Goal: Information Seeking & Learning: Learn about a topic

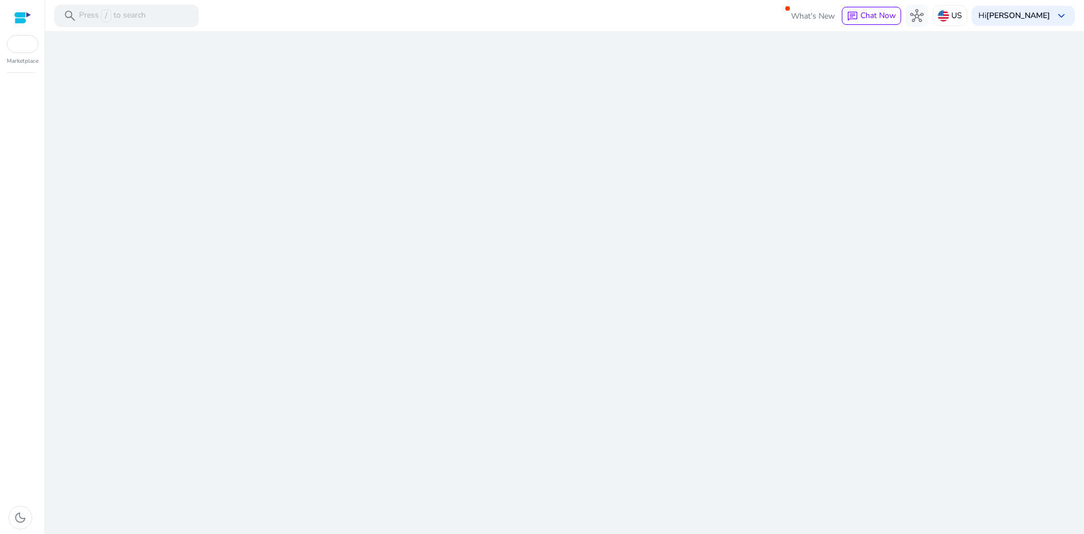
click at [528, 211] on div "We are getting things ready for you..." at bounding box center [565, 282] width 1030 height 502
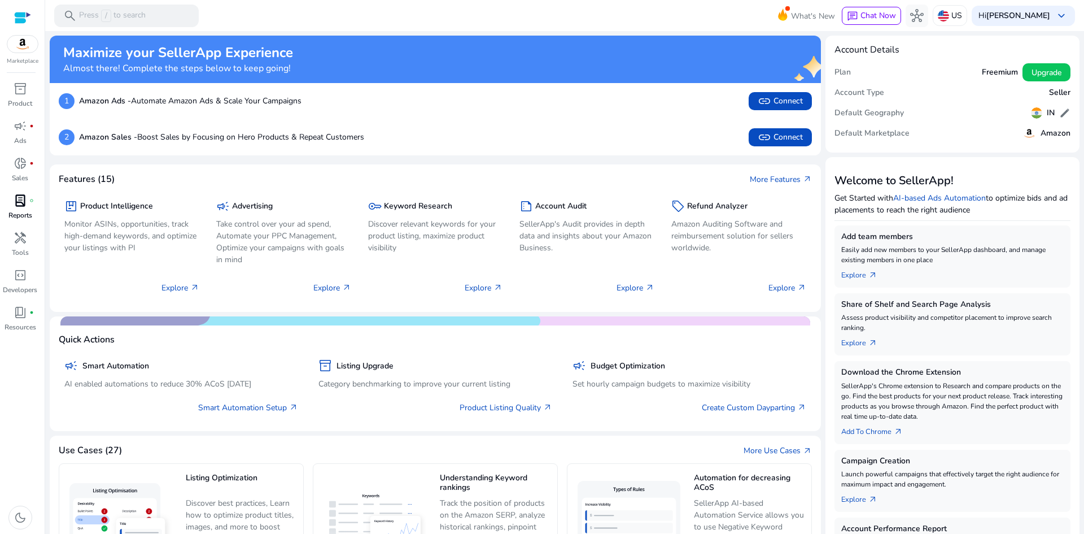
click at [23, 207] on span "lab_profile" at bounding box center [21, 201] width 14 height 14
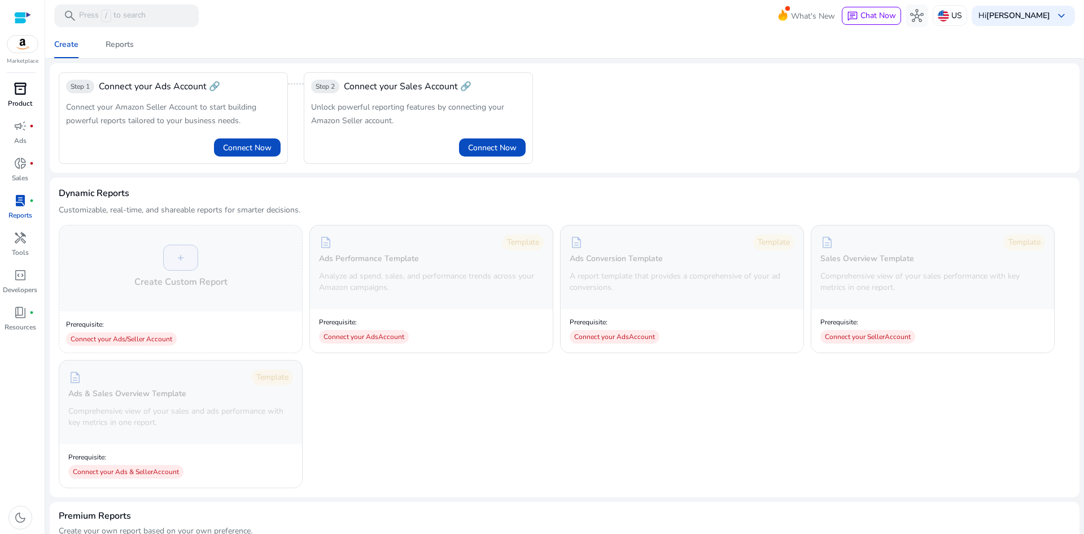
click at [14, 95] on span "inventory_2" at bounding box center [21, 89] width 14 height 14
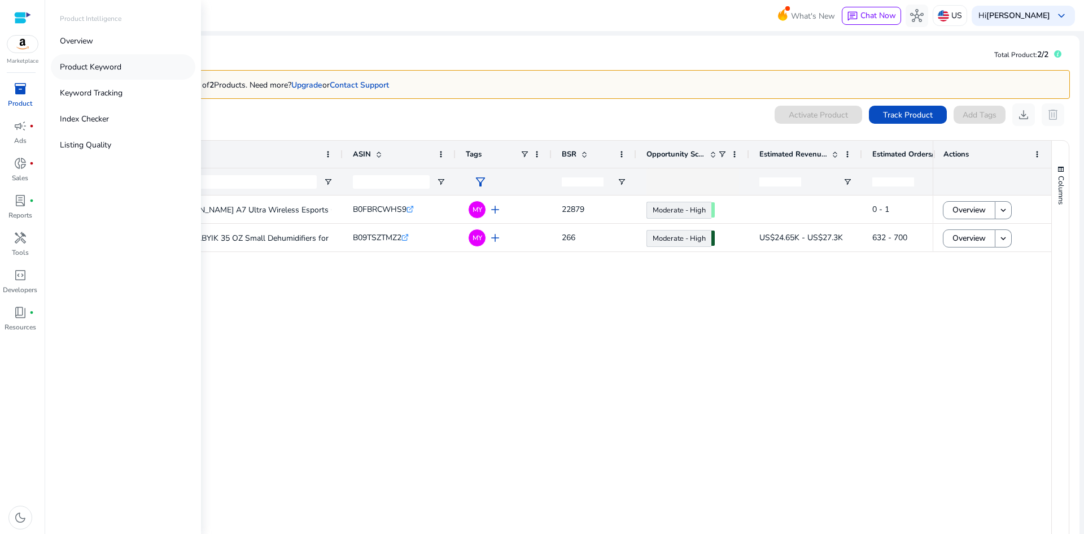
click at [105, 69] on p "Product Keyword" at bounding box center [91, 67] width 62 height 12
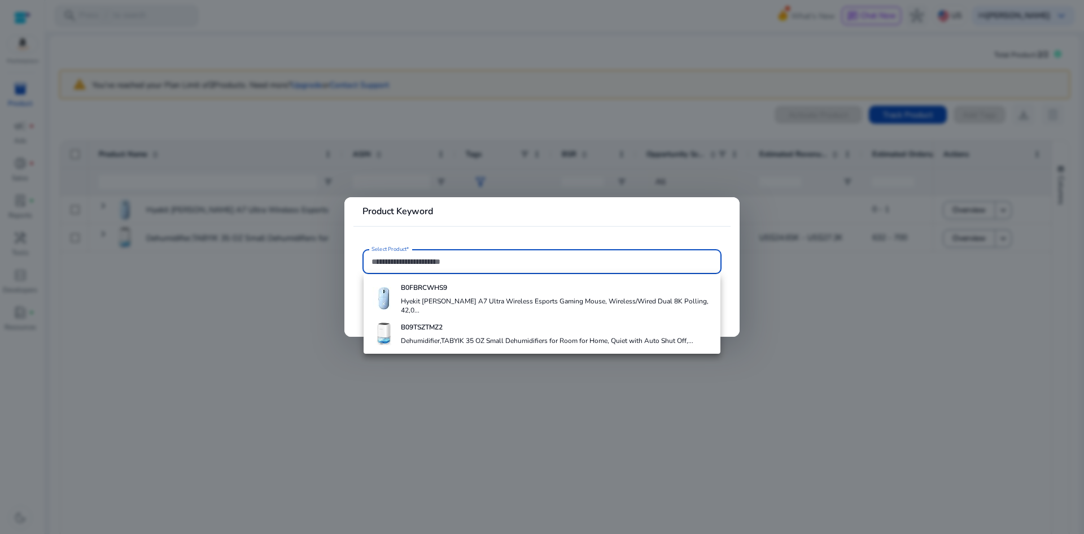
click at [424, 263] on input "Select Product*" at bounding box center [541, 261] width 341 height 12
click at [267, 306] on div at bounding box center [542, 267] width 1084 height 534
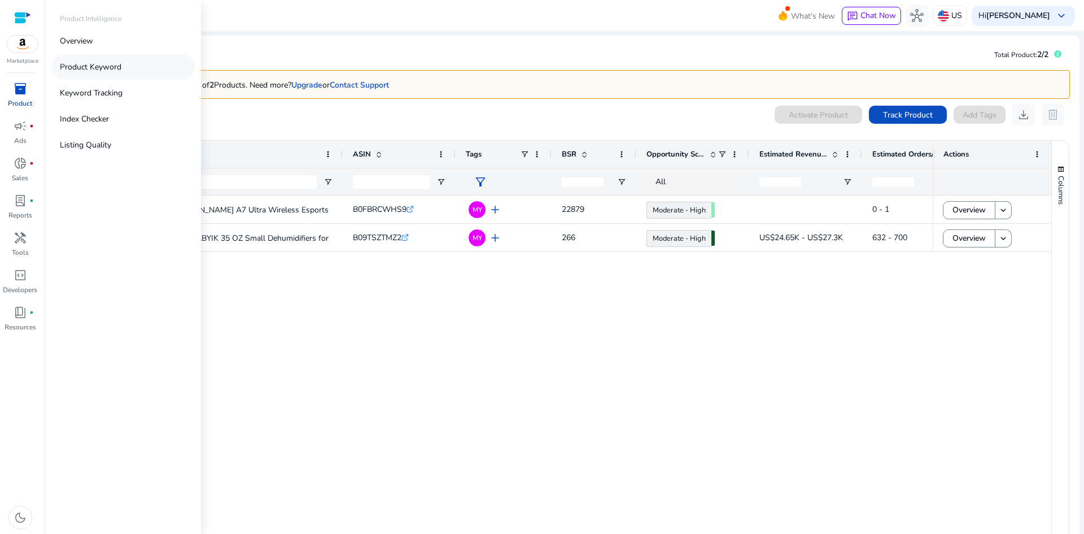
click at [105, 64] on p "Product Keyword" at bounding box center [91, 67] width 62 height 12
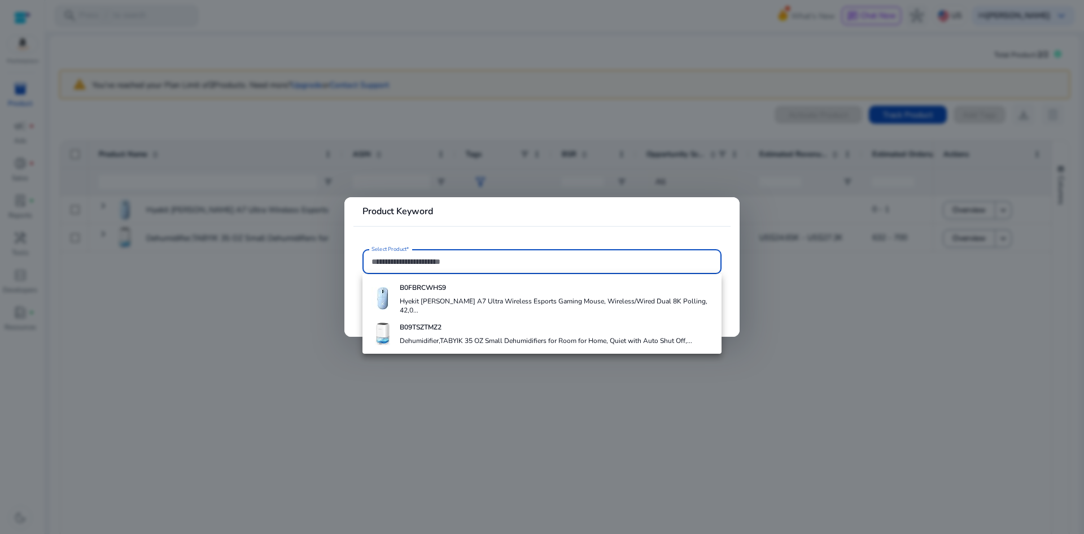
click at [780, 321] on div at bounding box center [542, 267] width 1084 height 534
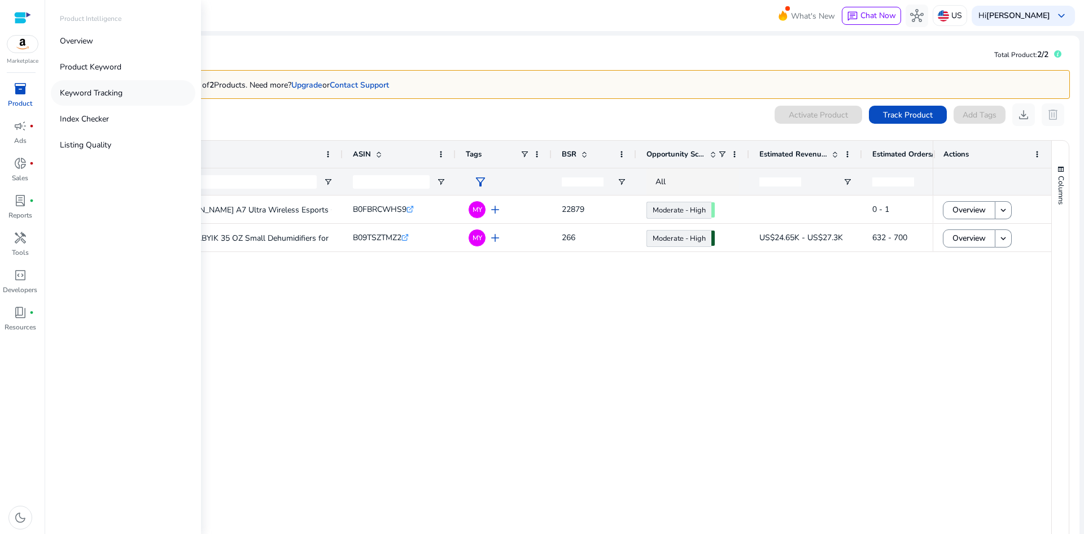
click at [90, 92] on p "Keyword Tracking" at bounding box center [91, 93] width 63 height 12
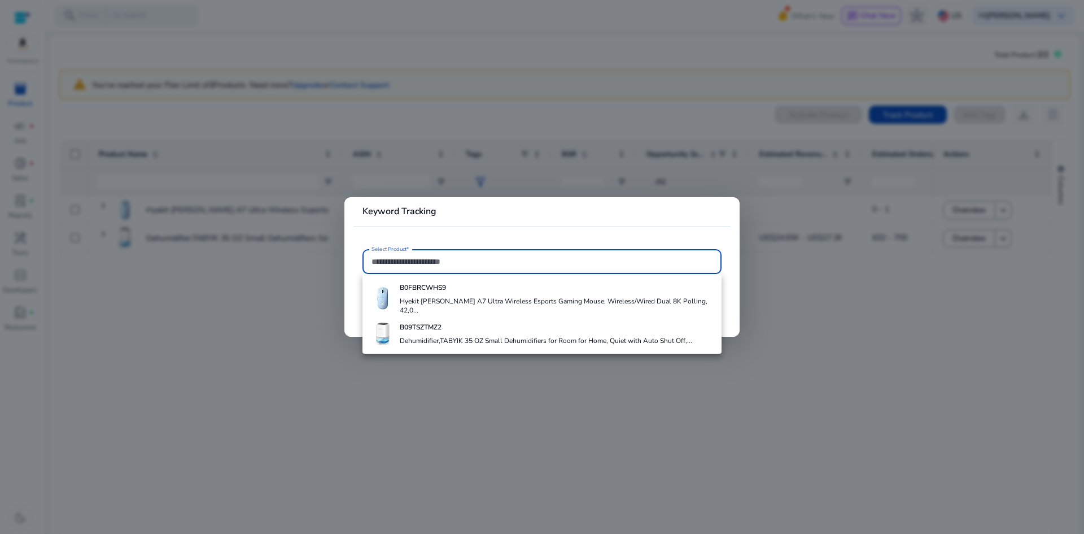
click at [928, 321] on div at bounding box center [542, 267] width 1084 height 534
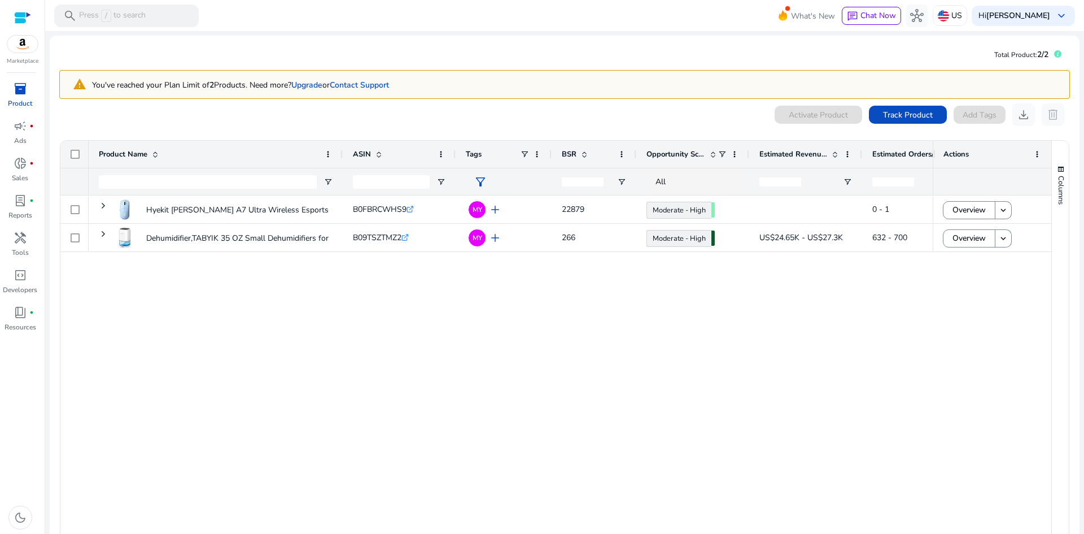
click at [575, 291] on div "Hyekit MCHOSE A7 Ultra Wireless Esports Gaming Mouse, Wireless/Wired... B0FBRCW…" at bounding box center [511, 370] width 844 height 351
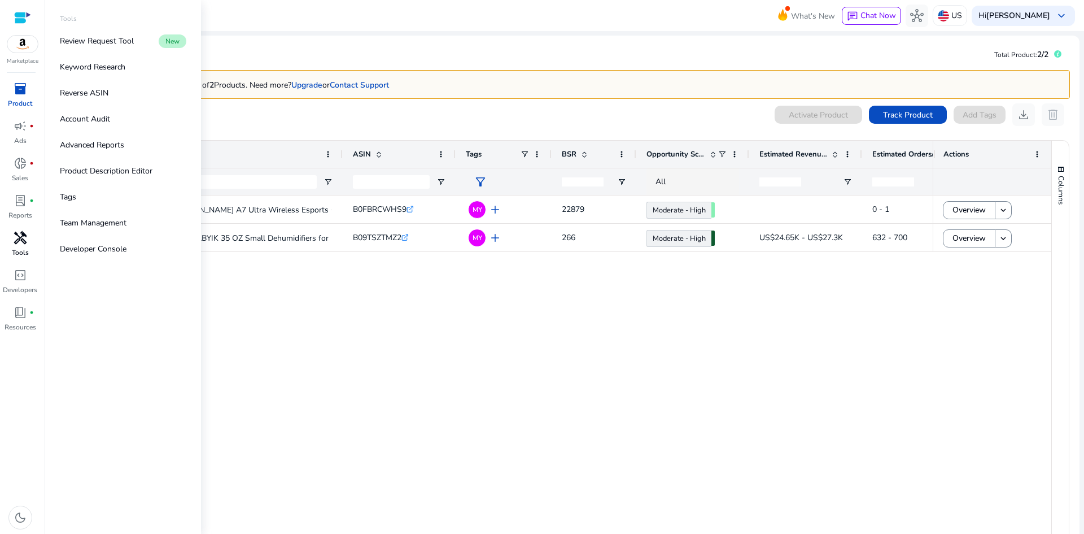
click at [28, 247] on link "handyman Tools" at bounding box center [20, 247] width 40 height 37
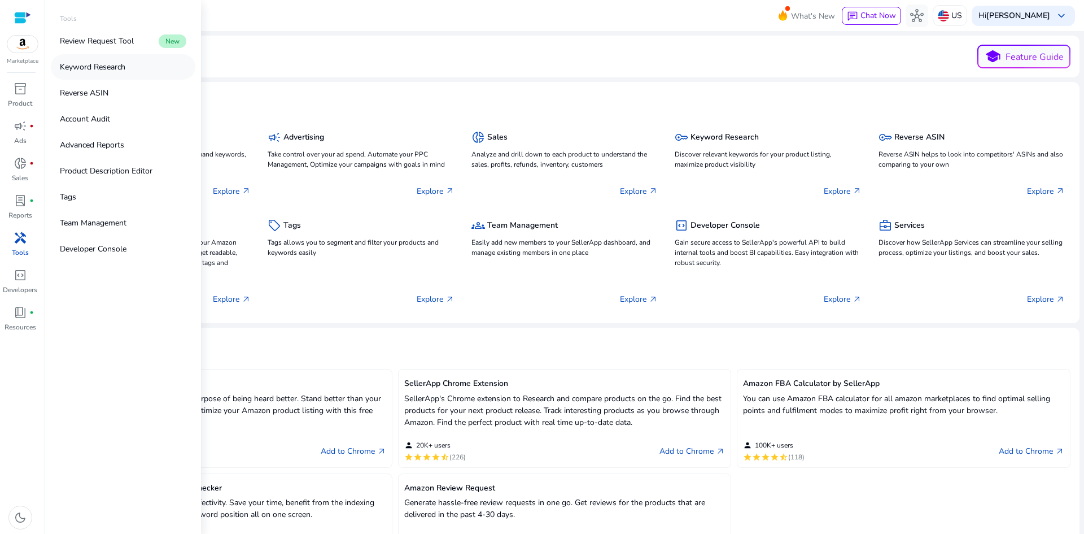
click at [93, 62] on p "Keyword Research" at bounding box center [92, 67] width 65 height 12
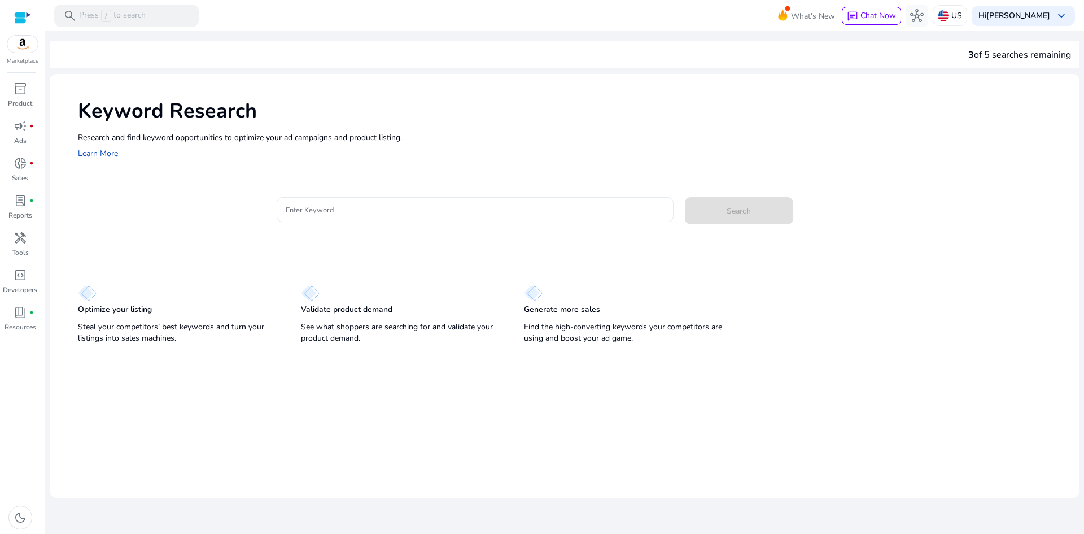
click at [375, 208] on input "Enter Keyword" at bounding box center [475, 209] width 379 height 12
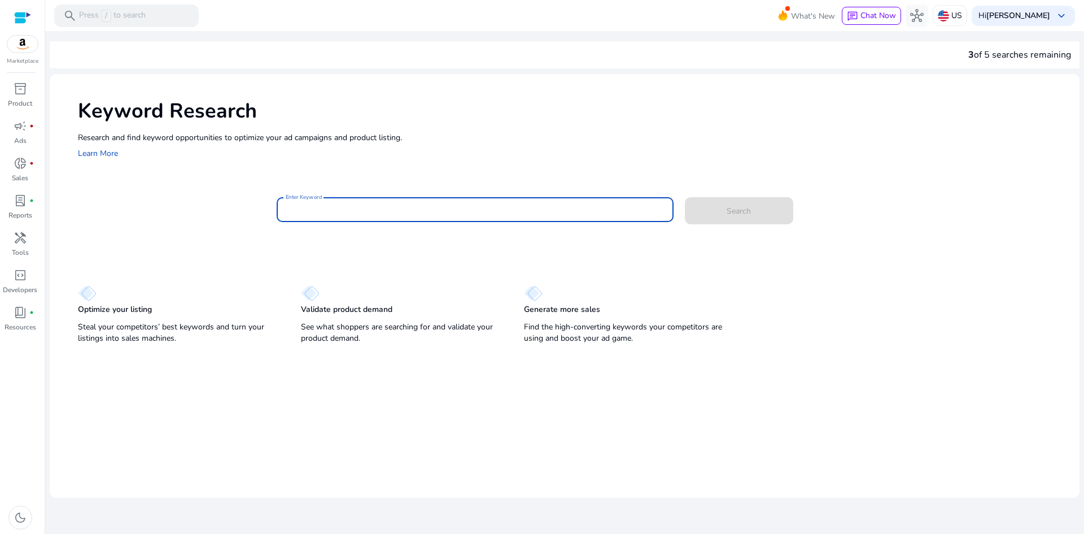
paste input "**********"
type input "**********"
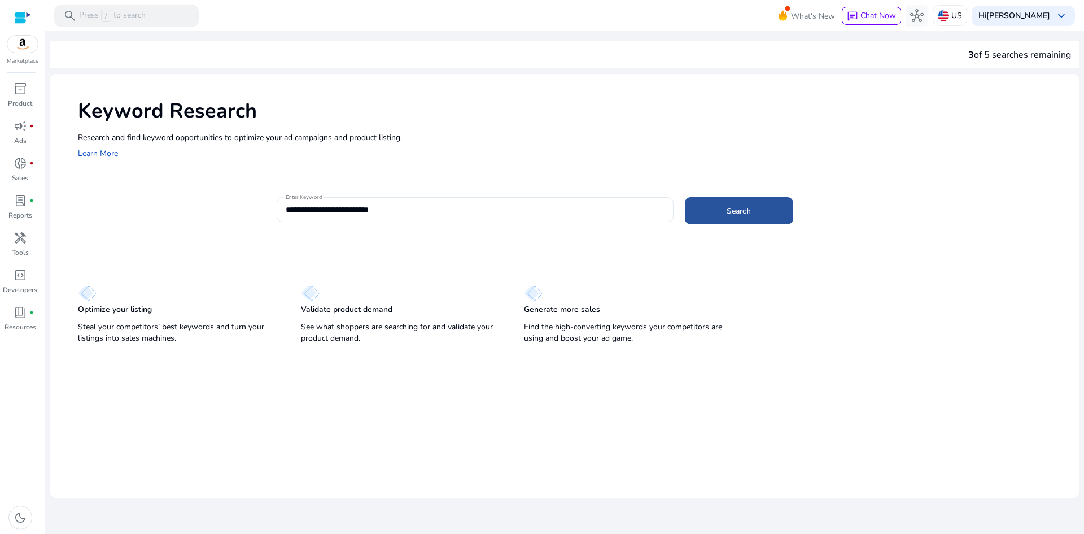
click at [728, 209] on span "Search" at bounding box center [739, 211] width 24 height 12
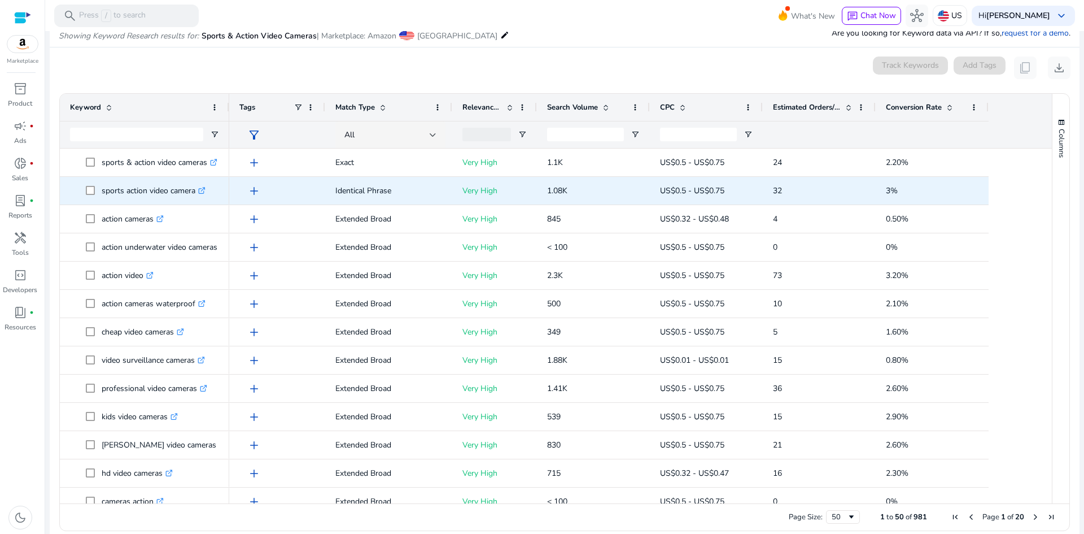
scroll to position [134, 0]
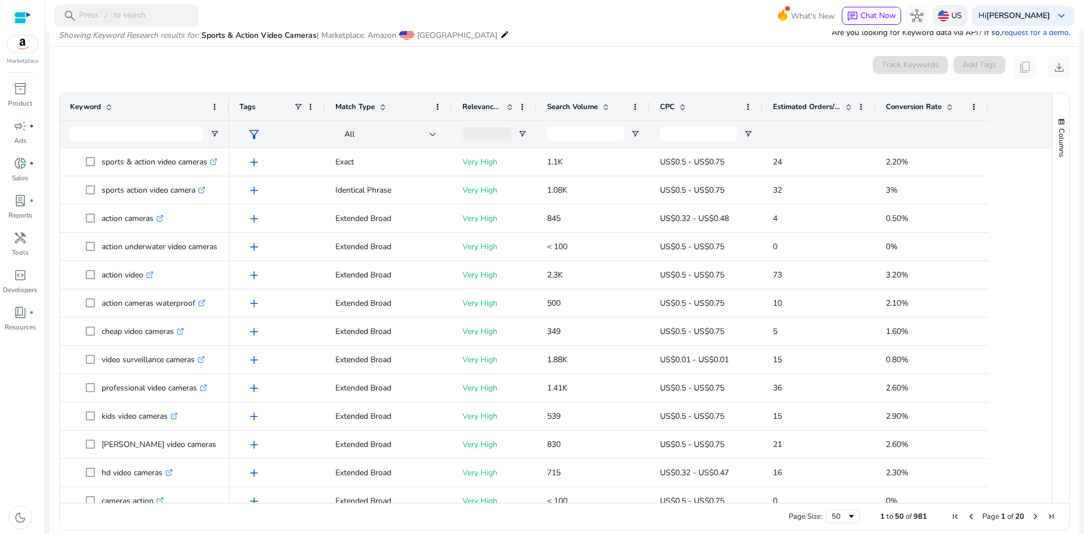
click at [962, 16] on p "US" at bounding box center [956, 16] width 11 height 20
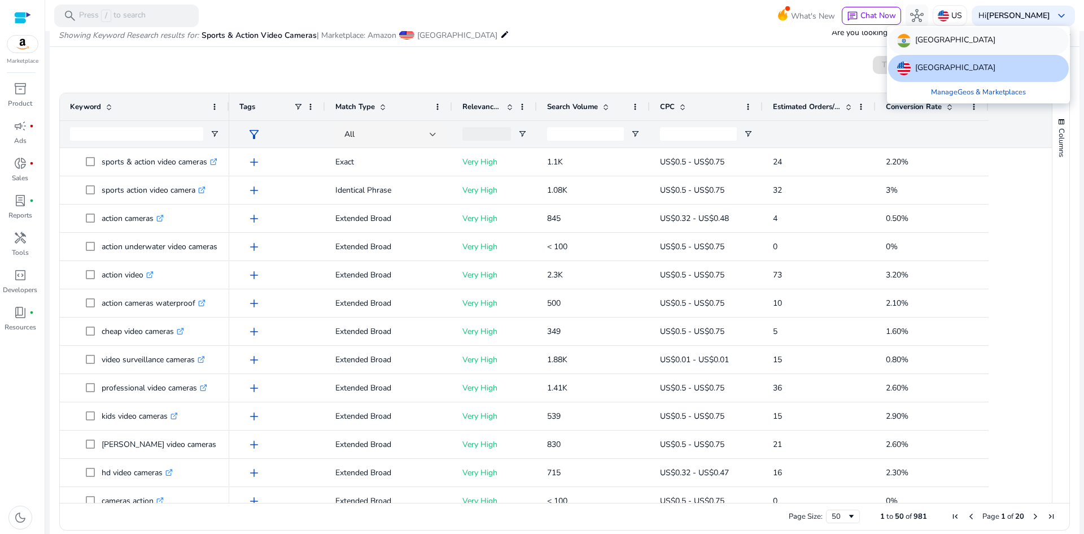
click at [938, 42] on div "[GEOGRAPHIC_DATA]" at bounding box center [978, 40] width 181 height 27
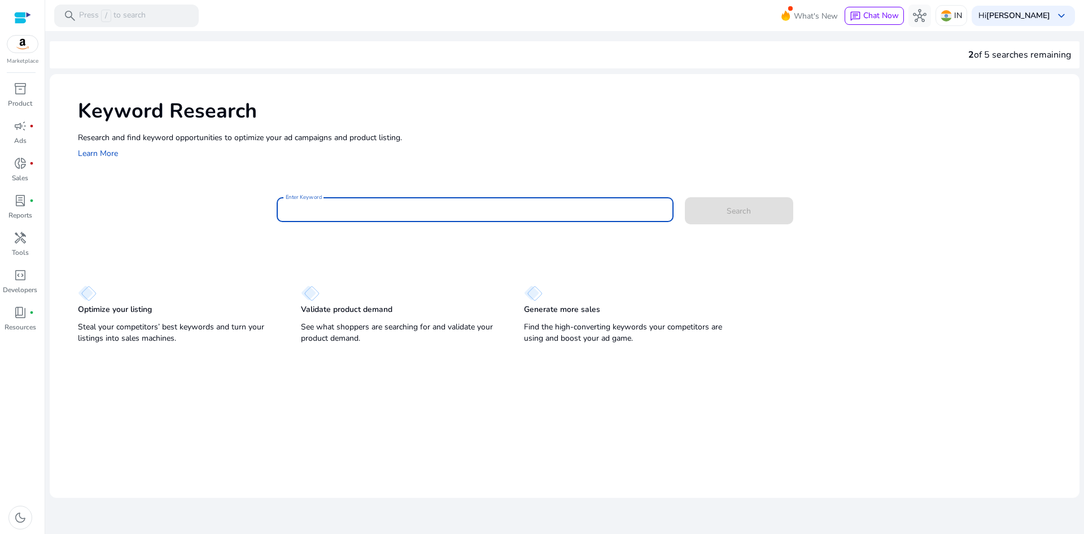
click at [364, 205] on input "Enter Keyword" at bounding box center [475, 209] width 379 height 12
paste input "**********"
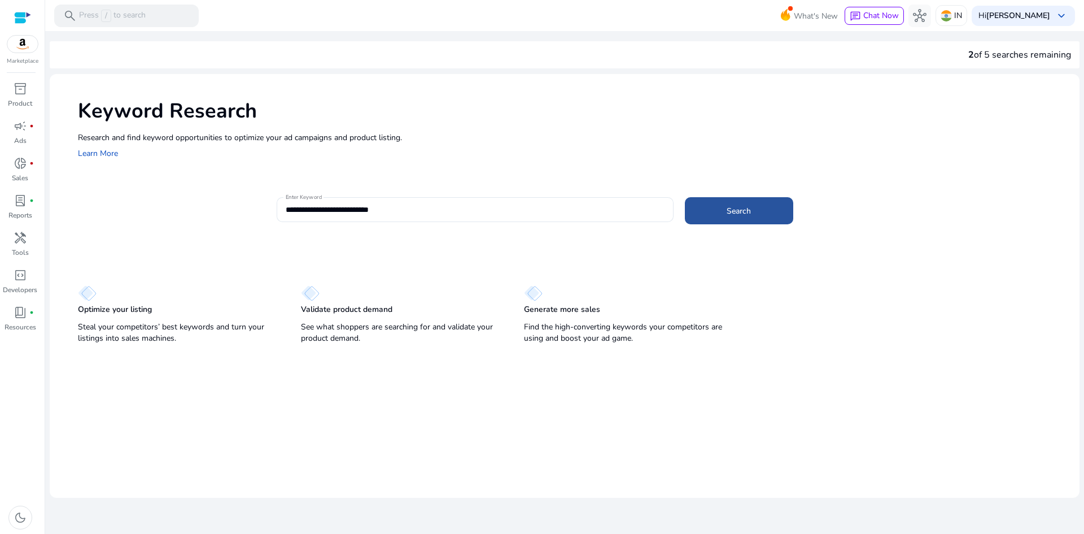
click at [713, 200] on span at bounding box center [739, 210] width 108 height 27
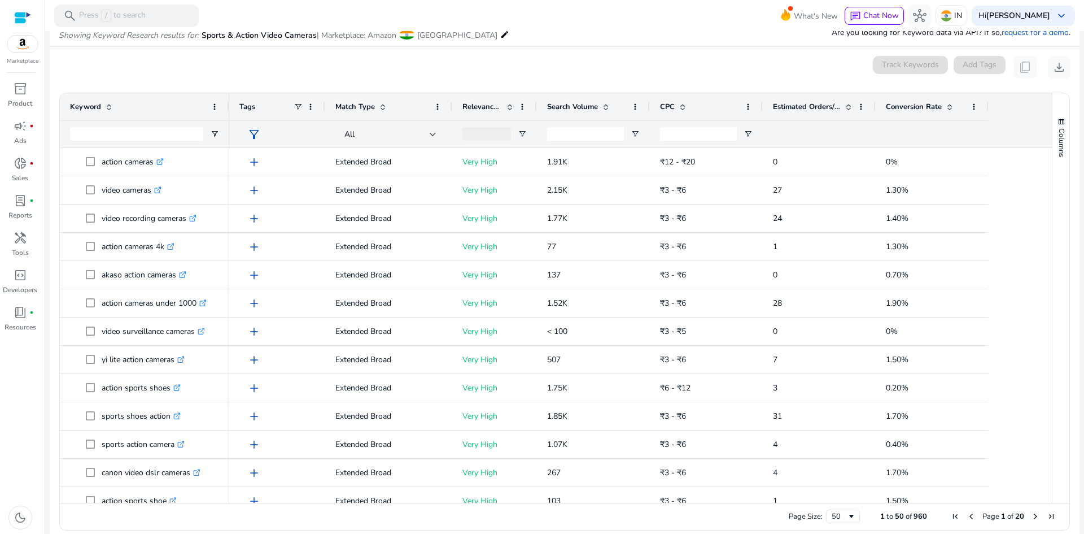
click at [604, 111] on span at bounding box center [605, 106] width 9 height 9
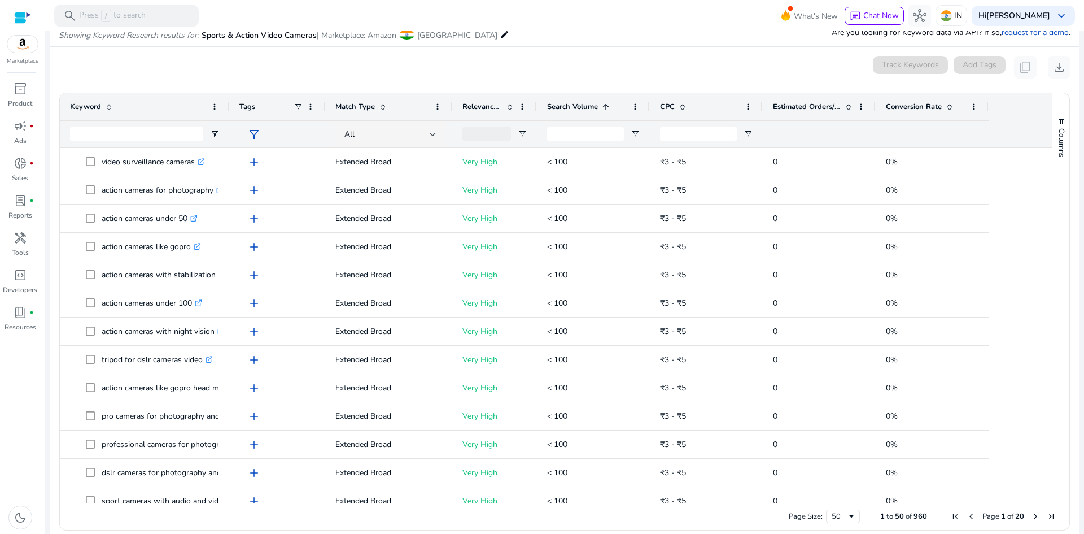
click at [604, 111] on span at bounding box center [605, 106] width 9 height 9
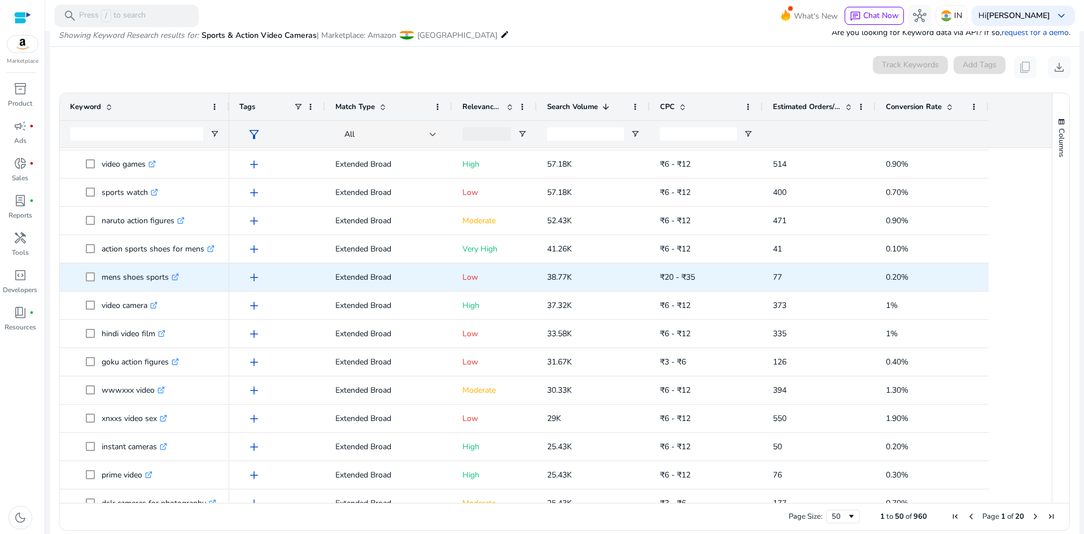
scroll to position [282, 0]
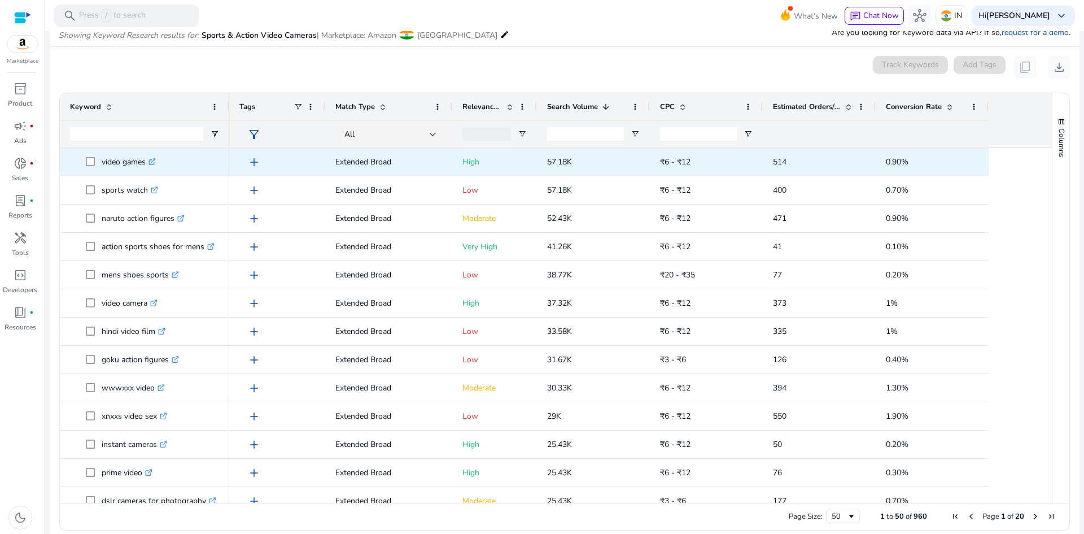
click at [155, 161] on icon at bounding box center [153, 160] width 4 height 4
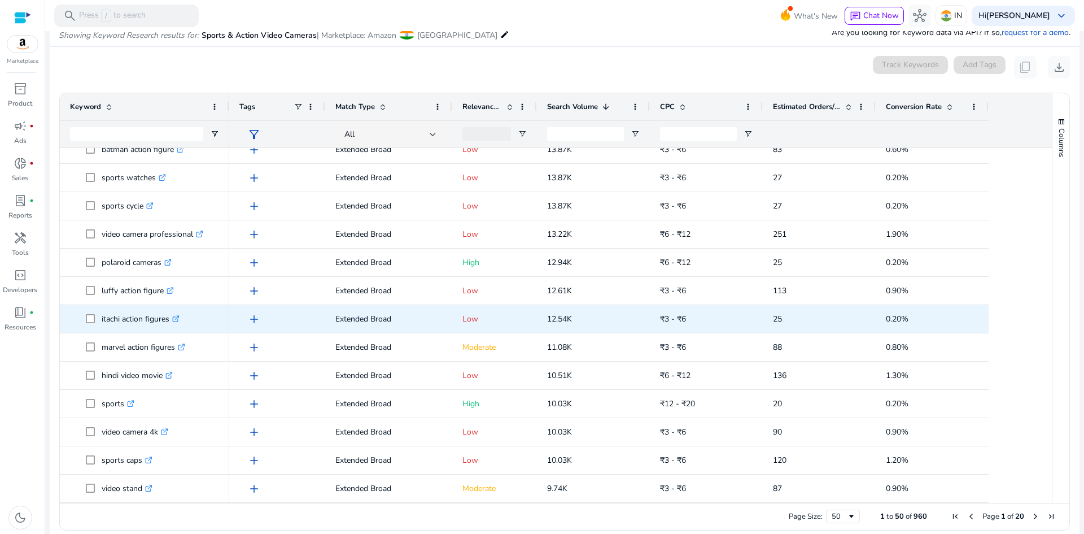
scroll to position [824, 0]
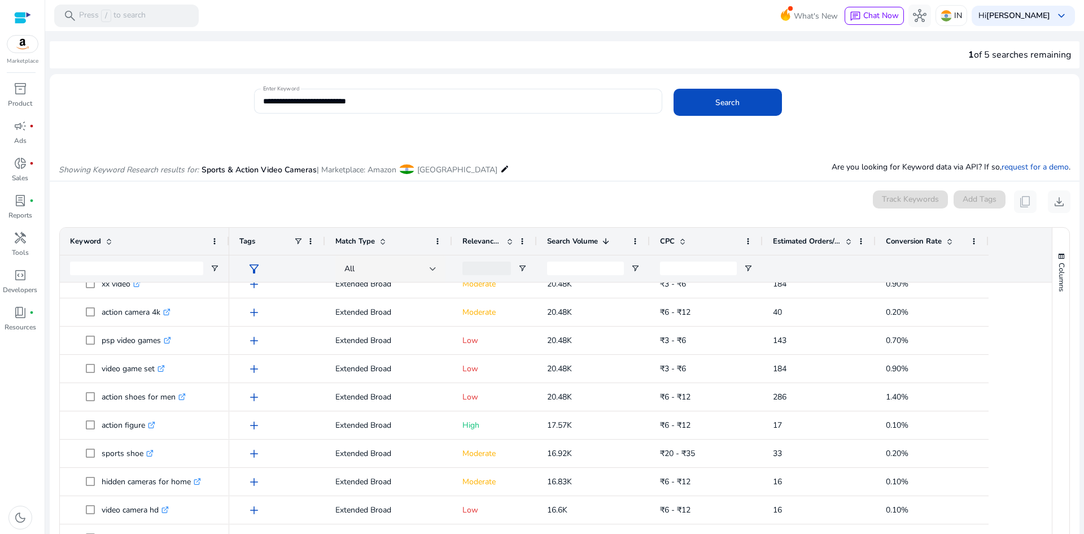
click at [849, 239] on span at bounding box center [848, 241] width 9 height 9
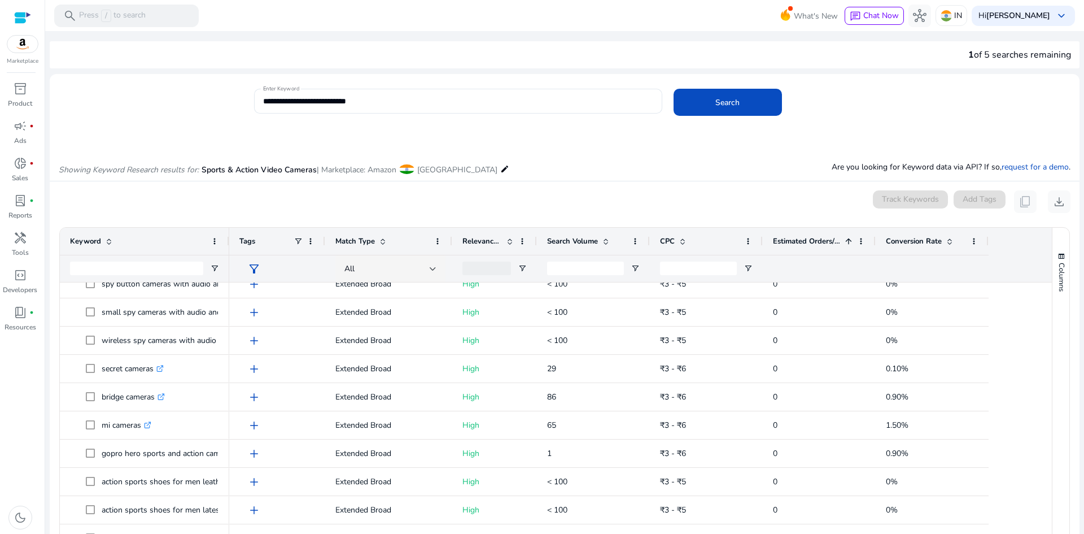
click at [849, 239] on span at bounding box center [848, 241] width 9 height 9
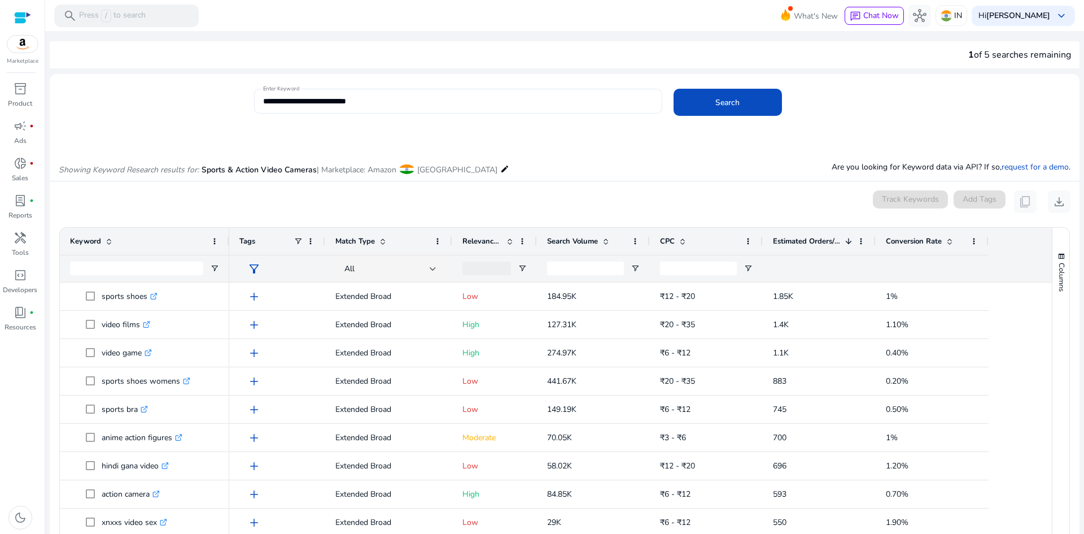
click at [363, 100] on input "**********" at bounding box center [458, 101] width 390 height 12
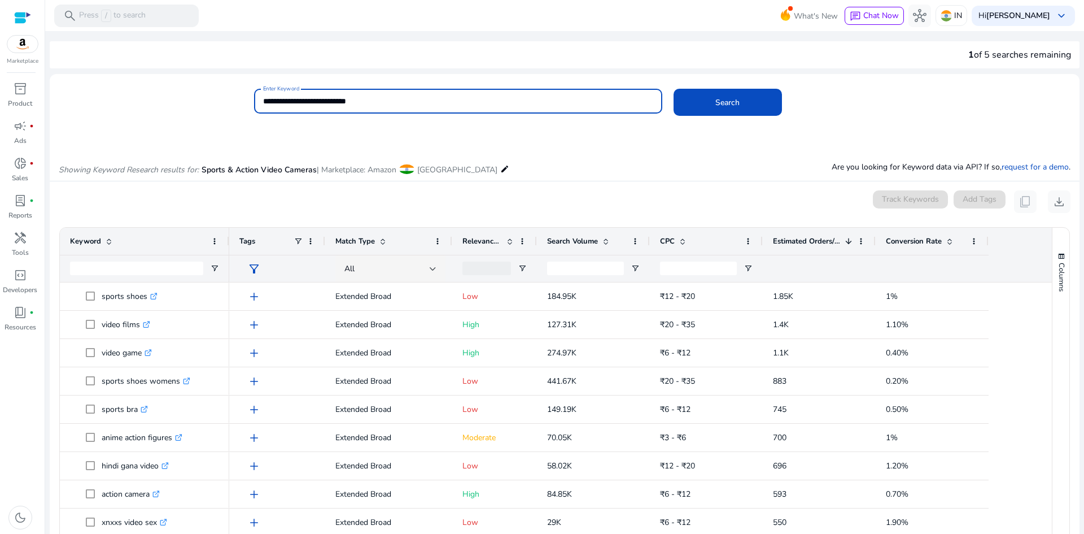
click at [363, 100] on input "**********" at bounding box center [458, 101] width 390 height 12
type input "**"
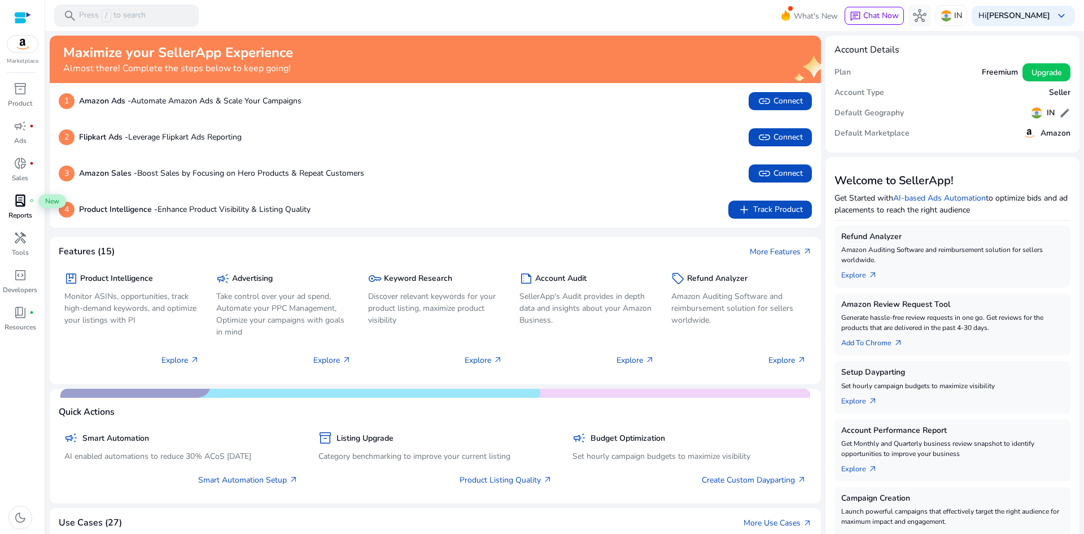
click at [16, 194] on span "lab_profile" at bounding box center [21, 201] width 14 height 14
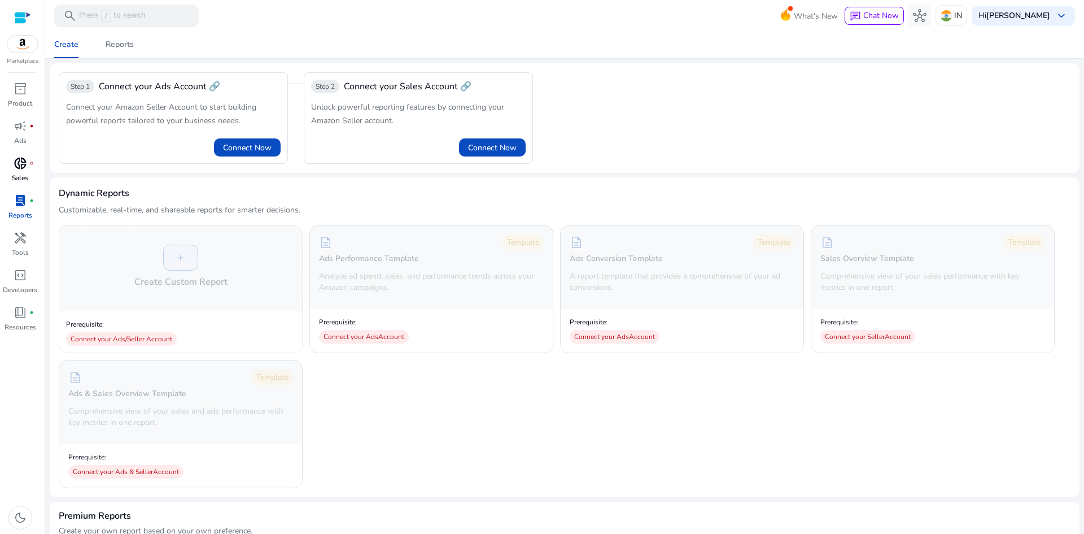
click at [16, 156] on span "donut_small" at bounding box center [21, 163] width 14 height 14
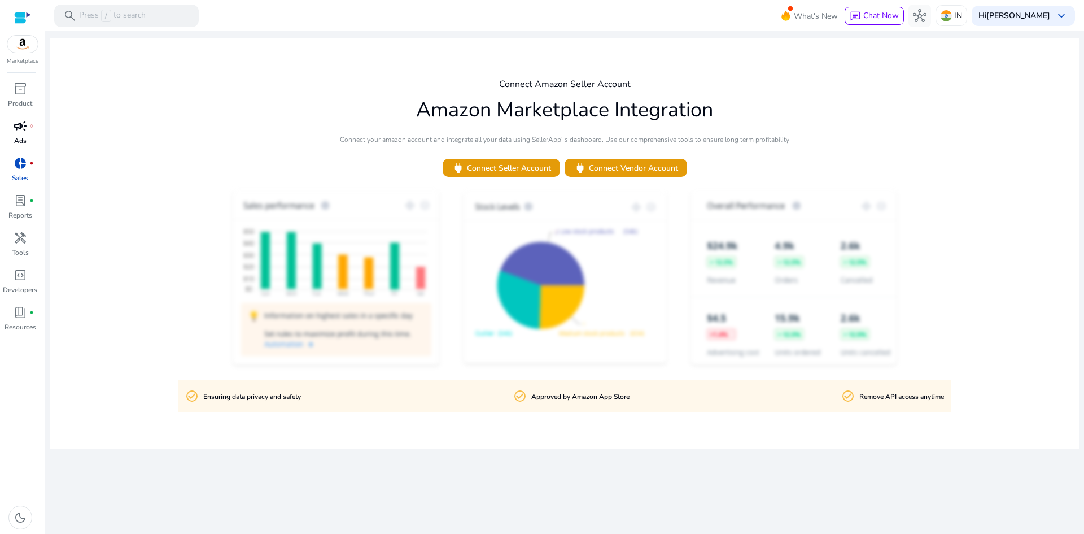
click at [12, 126] on div "campaign fiber_manual_record" at bounding box center [21, 126] width 32 height 18
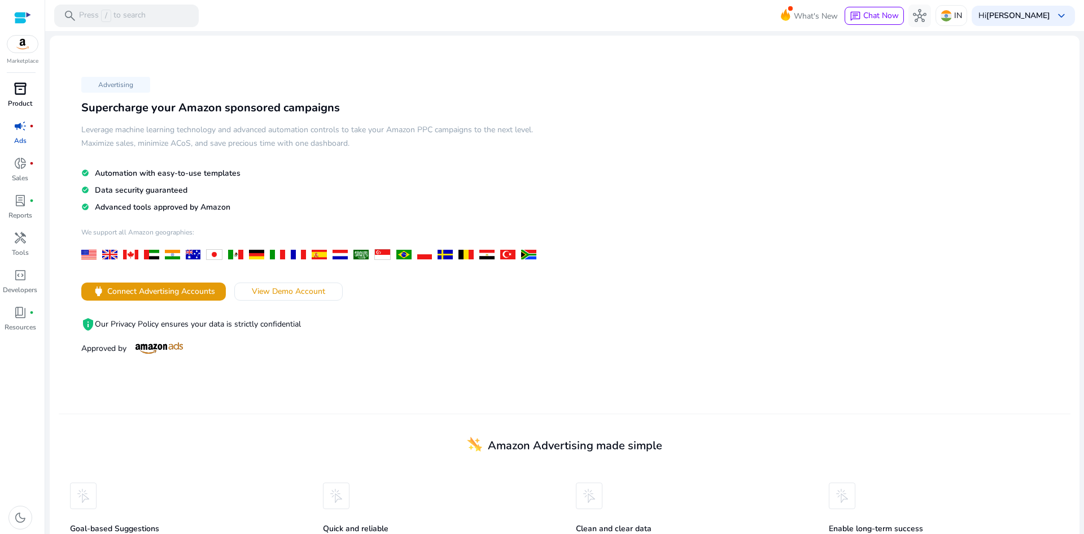
click at [18, 91] on span "inventory_2" at bounding box center [21, 89] width 14 height 14
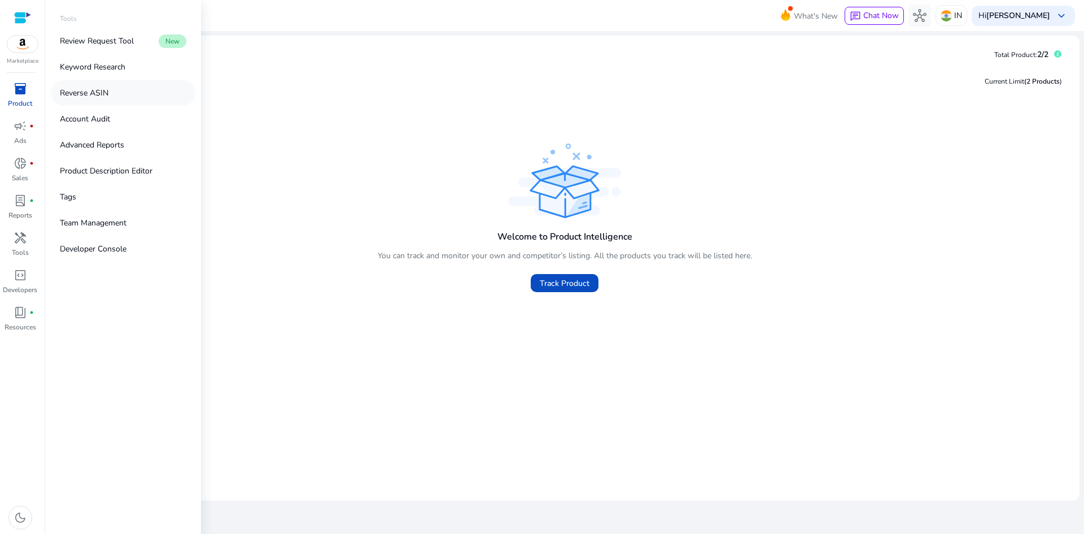
click at [78, 91] on p "Reverse ASIN" at bounding box center [84, 93] width 49 height 12
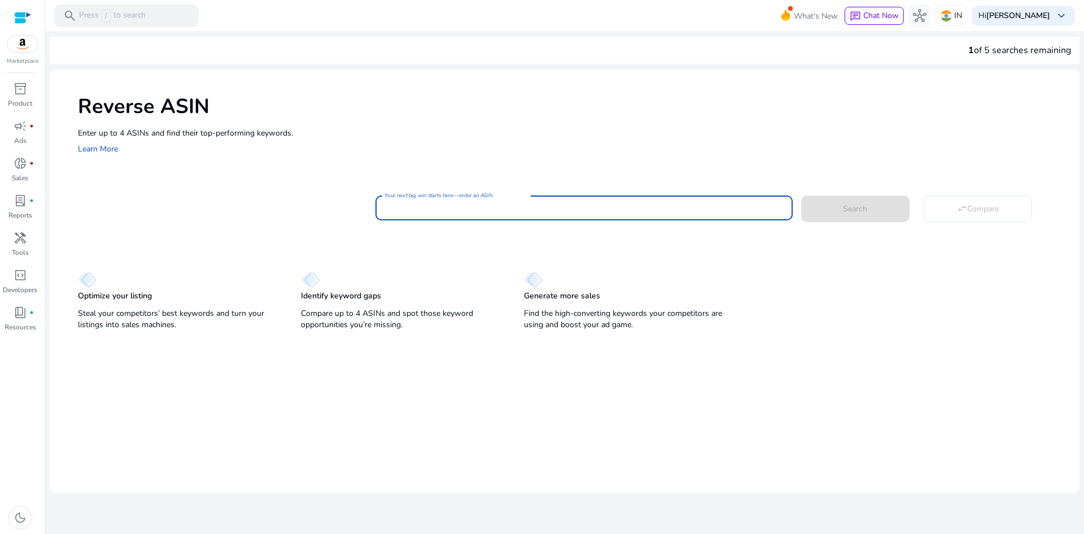
click at [463, 207] on input "Your next big win starts here—enter an ASIN" at bounding box center [583, 208] width 399 height 12
click at [584, 205] on input "Your next big win starts here—enter an ASIN" at bounding box center [583, 208] width 399 height 12
paste input "**********"
type input "**********"
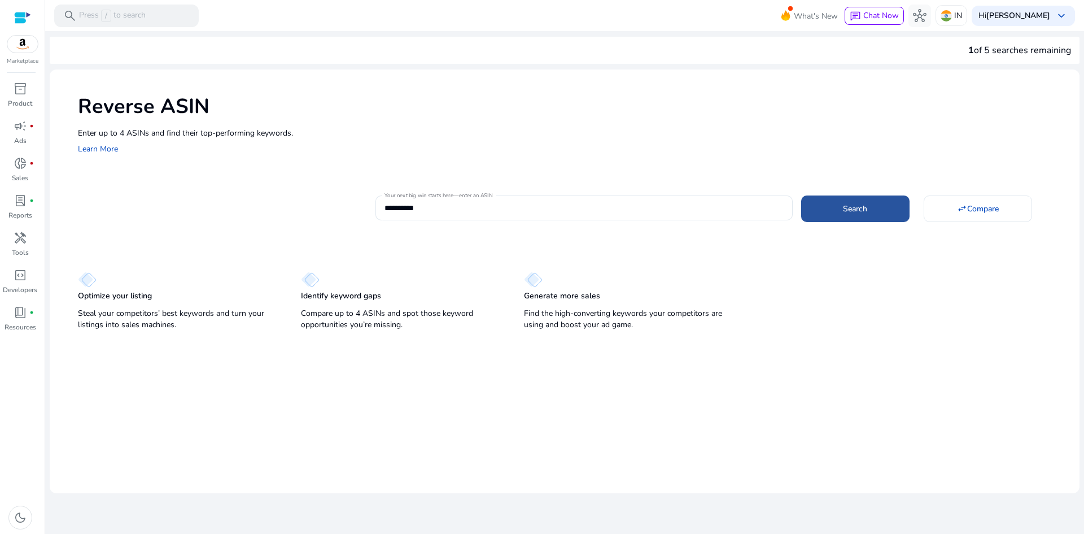
click at [837, 198] on span at bounding box center [855, 208] width 108 height 27
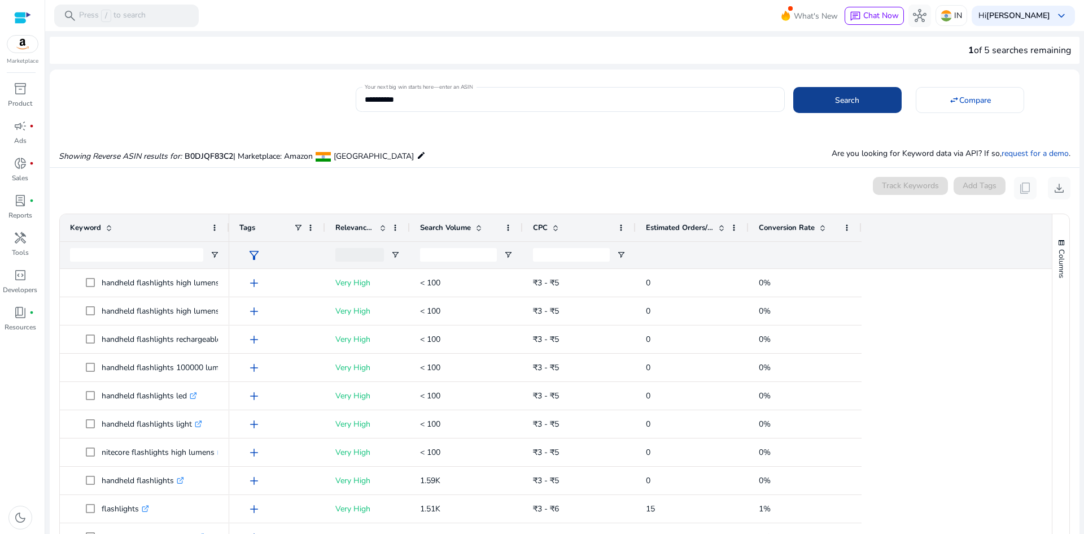
scroll to position [121, 0]
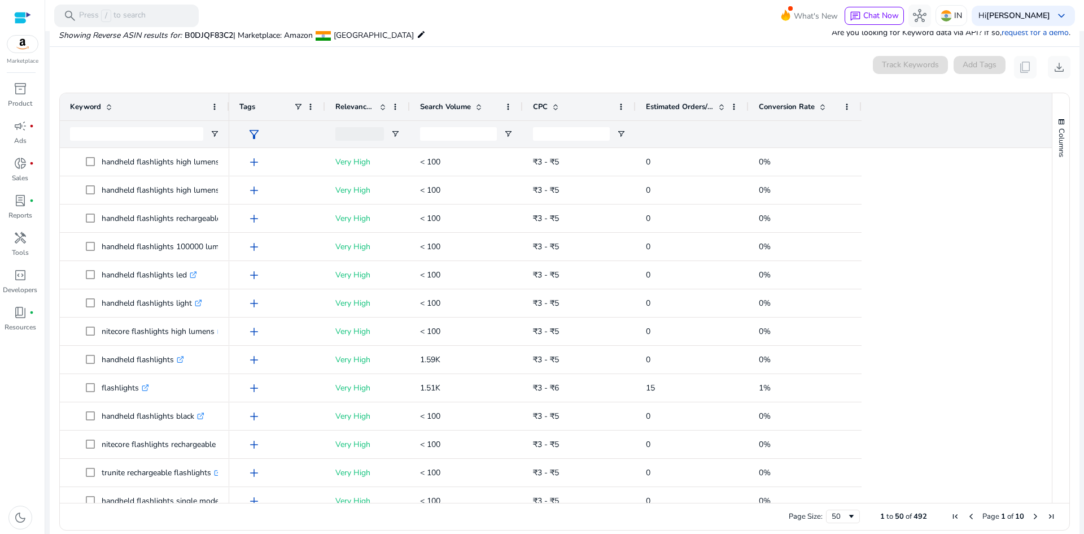
click at [477, 107] on span at bounding box center [478, 106] width 9 height 9
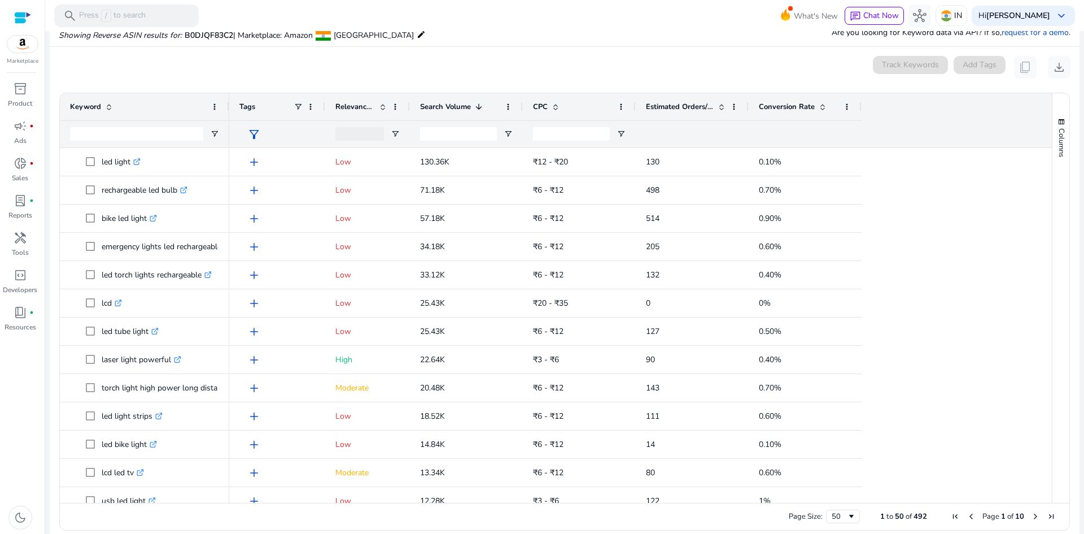
click at [379, 104] on span at bounding box center [382, 106] width 9 height 9
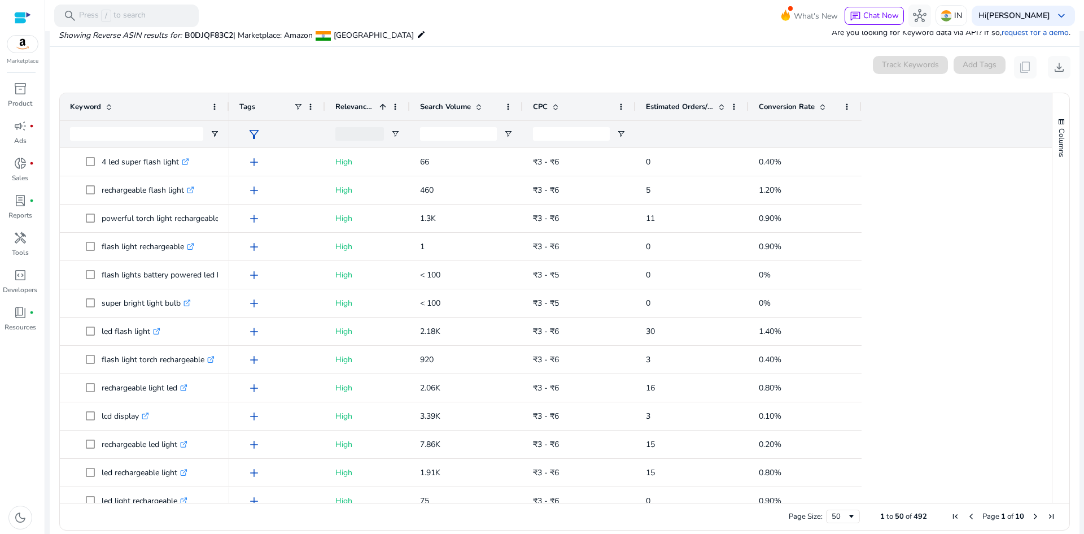
click at [379, 104] on span at bounding box center [382, 106] width 9 height 9
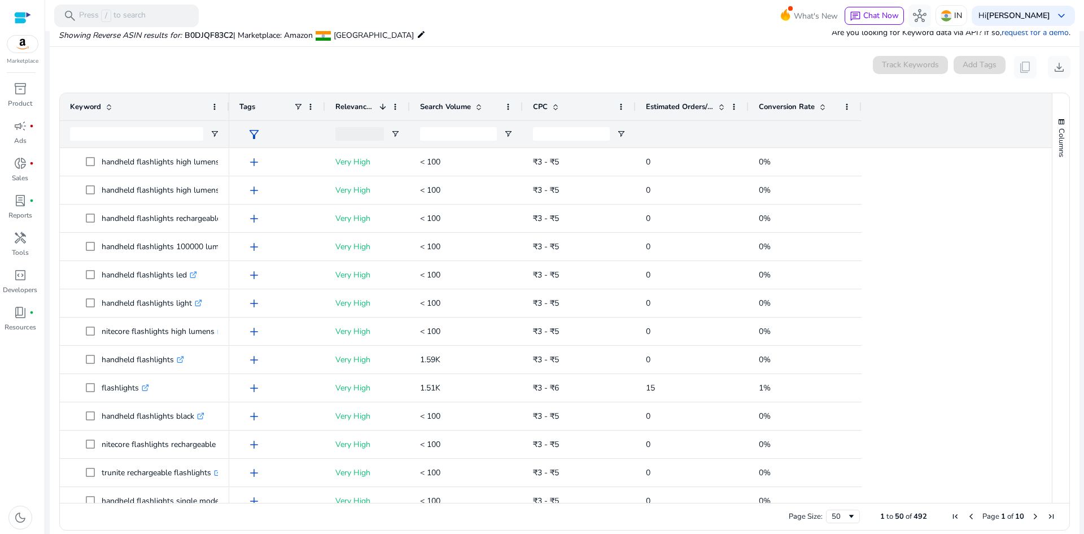
click at [379, 104] on span at bounding box center [382, 106] width 9 height 9
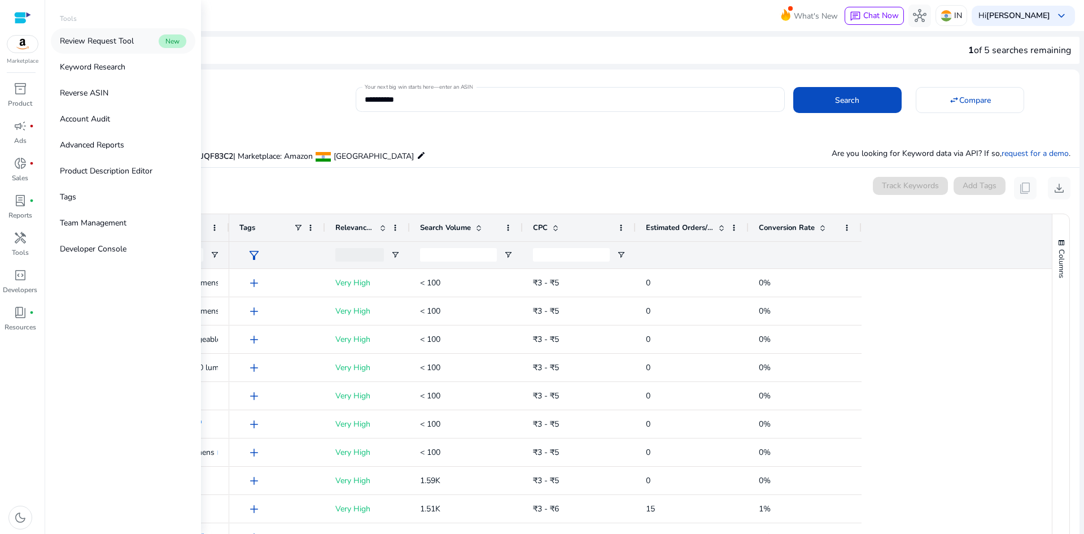
click at [117, 42] on p "Review Request Tool" at bounding box center [97, 41] width 74 height 12
click at [94, 71] on p "Keyword Research" at bounding box center [92, 67] width 65 height 12
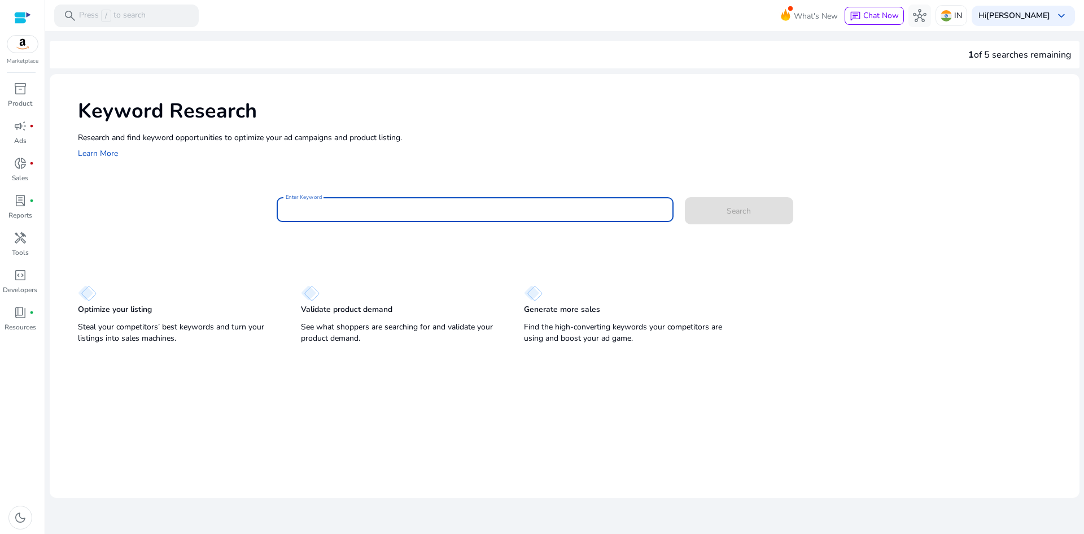
click at [380, 215] on input "Enter Keyword" at bounding box center [475, 209] width 379 height 12
paste input "**********"
type input "**********"
click at [722, 213] on span at bounding box center [739, 210] width 108 height 27
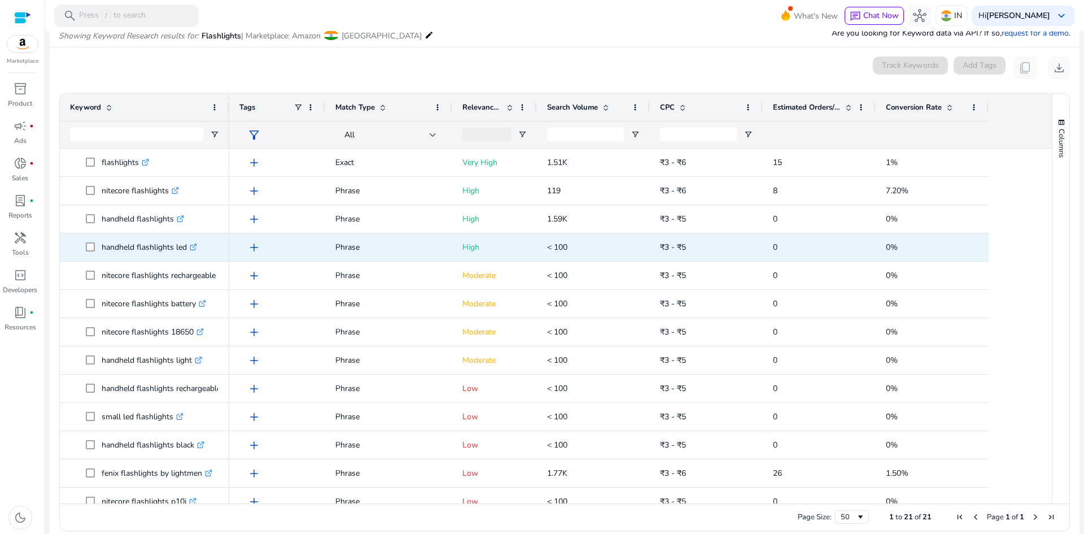
scroll to position [134, 0]
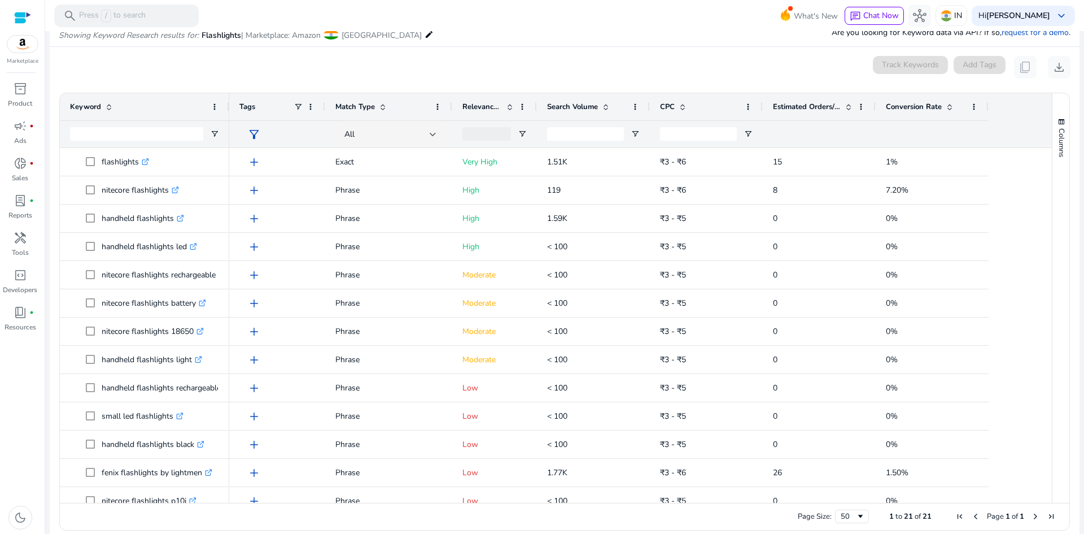
click at [508, 108] on span at bounding box center [509, 106] width 9 height 9
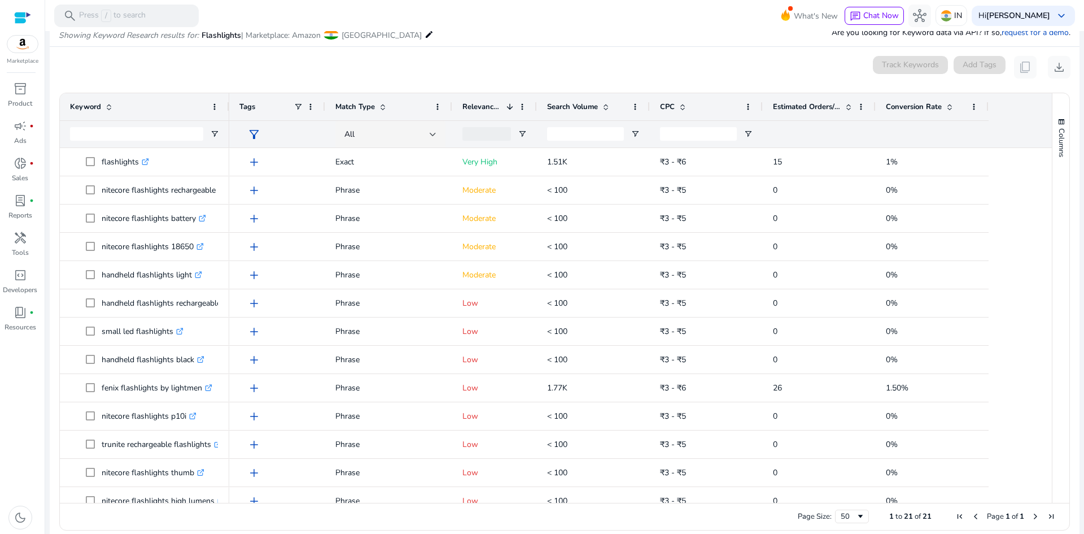
click at [605, 109] on span at bounding box center [605, 106] width 9 height 9
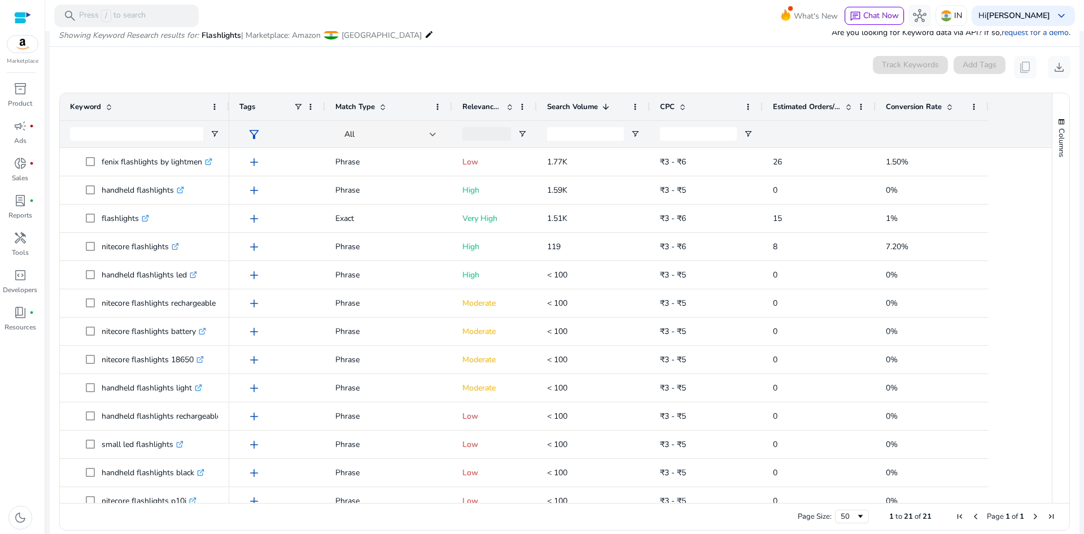
click at [605, 109] on span at bounding box center [605, 106] width 9 height 9
click at [849, 107] on span at bounding box center [848, 106] width 9 height 9
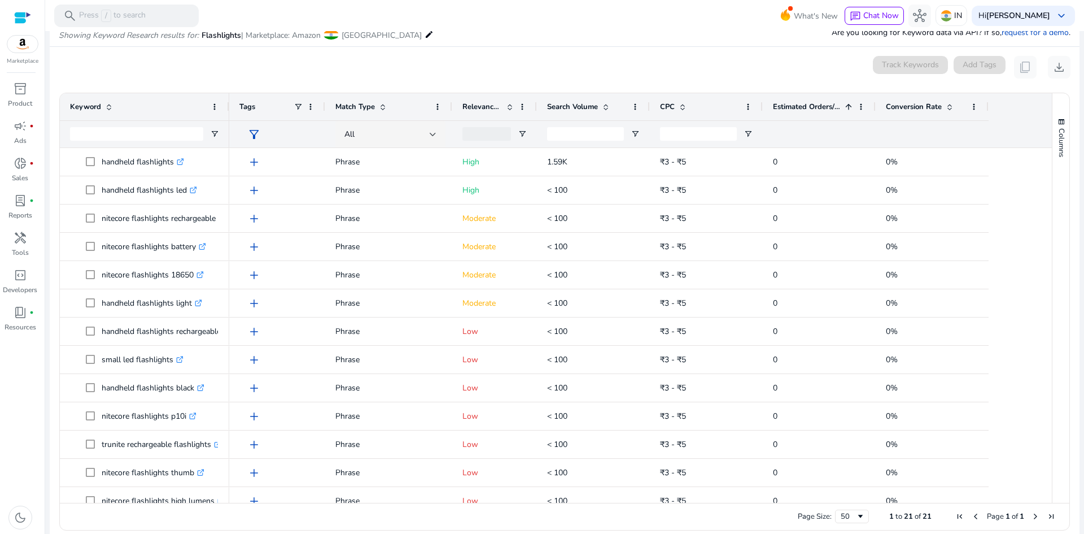
click at [849, 107] on span at bounding box center [848, 106] width 9 height 9
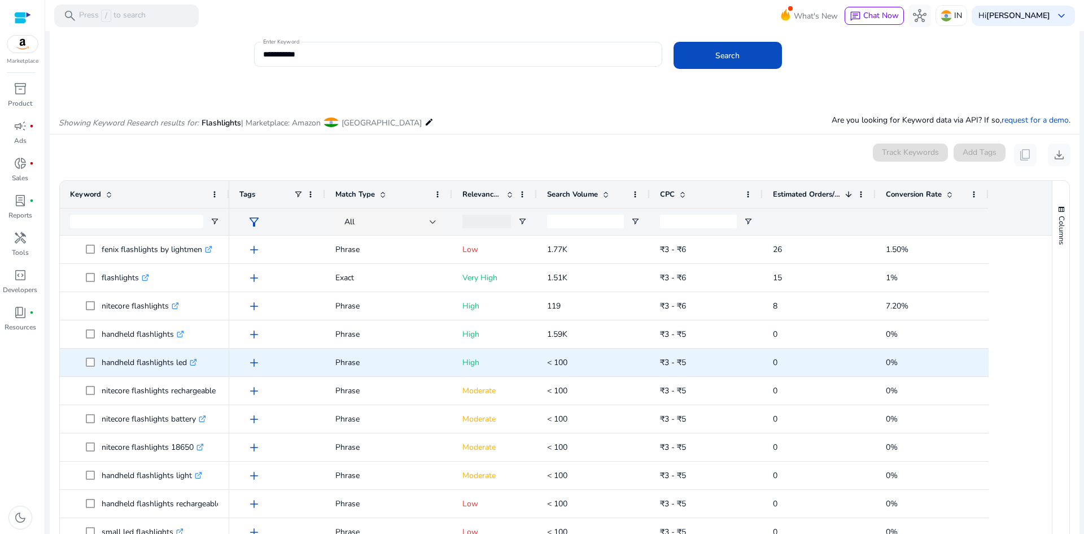
scroll to position [0, 0]
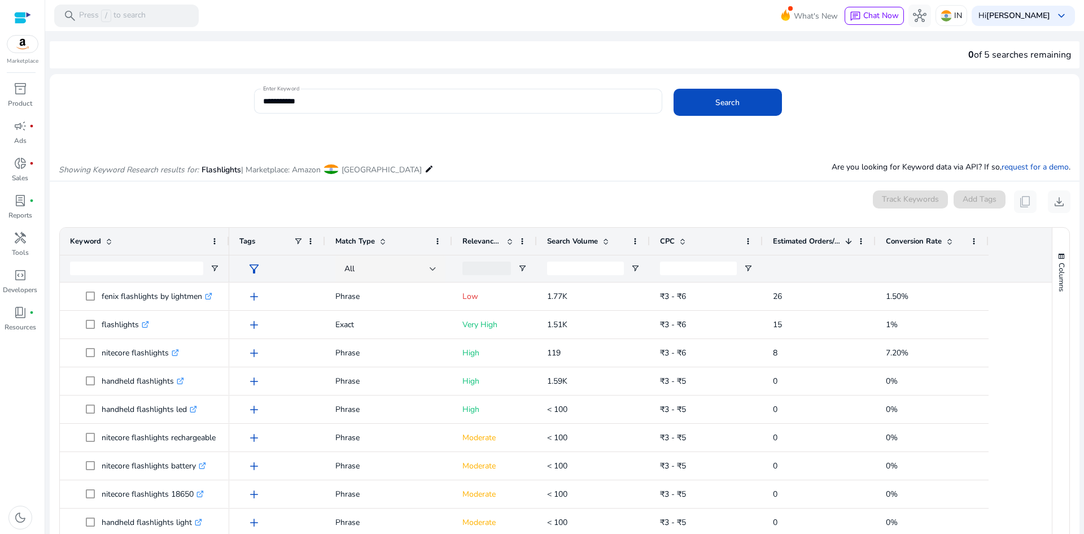
click at [507, 240] on span at bounding box center [509, 241] width 9 height 9
click at [508, 240] on span at bounding box center [509, 241] width 9 height 9
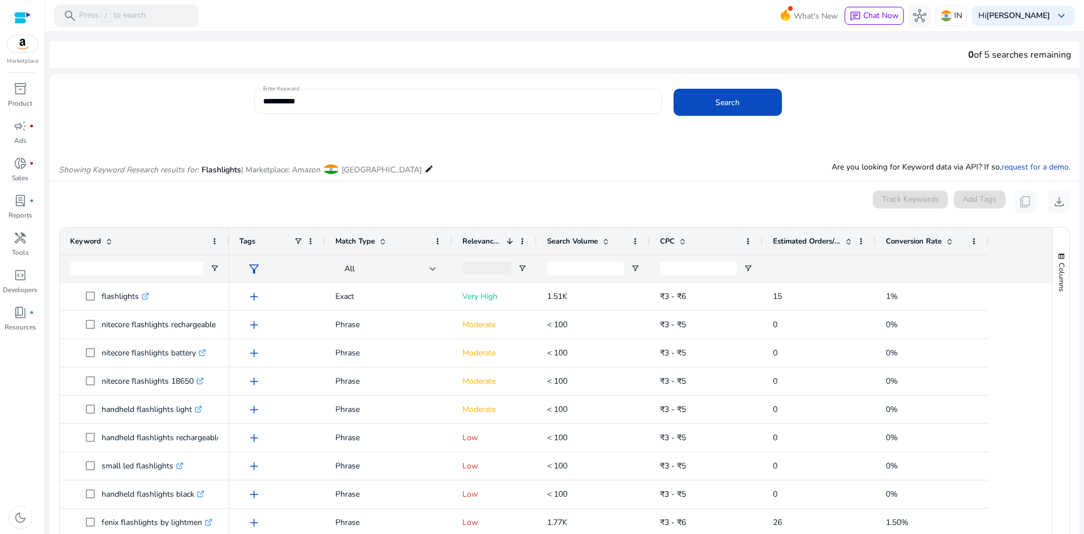
click at [851, 243] on span at bounding box center [848, 241] width 9 height 9
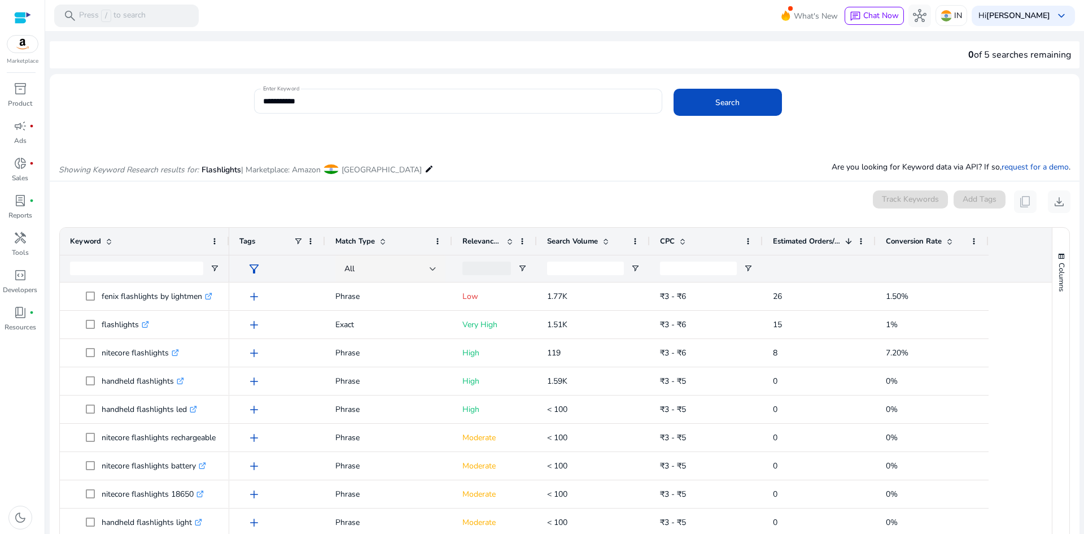
click at [953, 242] on span at bounding box center [949, 241] width 9 height 9
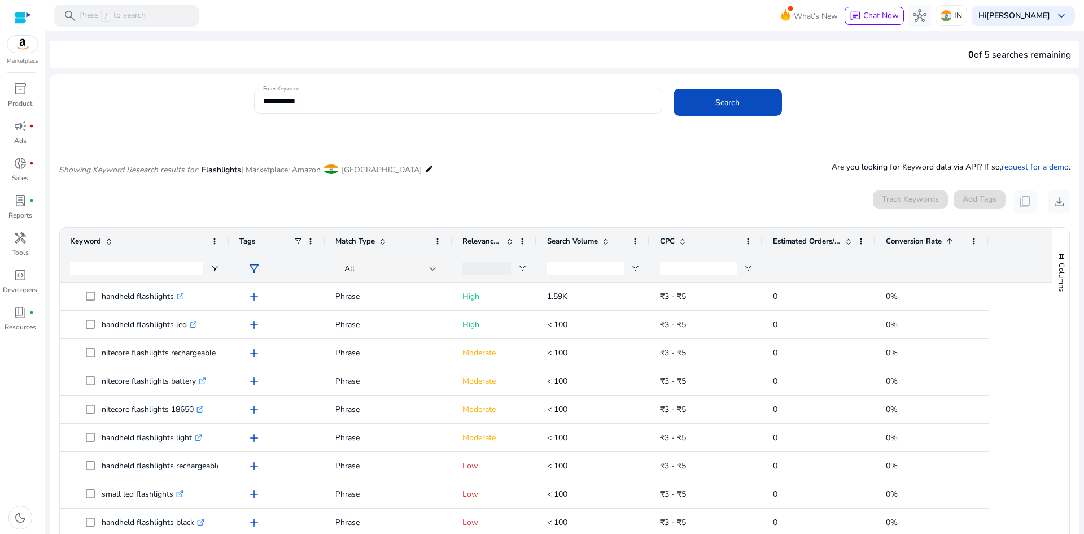
click at [953, 242] on span at bounding box center [949, 241] width 9 height 9
click at [850, 244] on span at bounding box center [848, 241] width 9 height 9
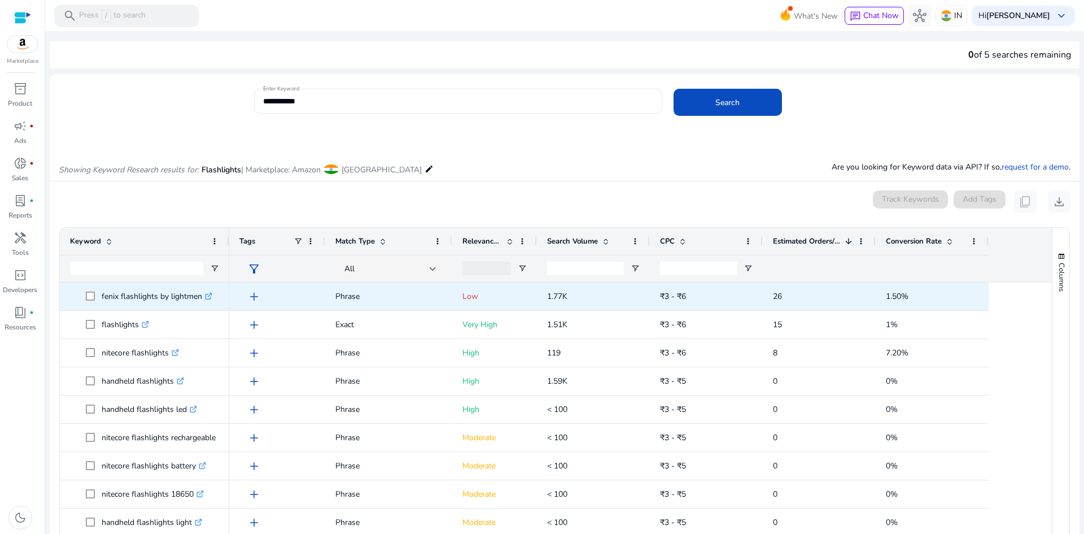
click at [209, 296] on icon ".st0{fill:#2c8af8}" at bounding box center [208, 295] width 7 height 7
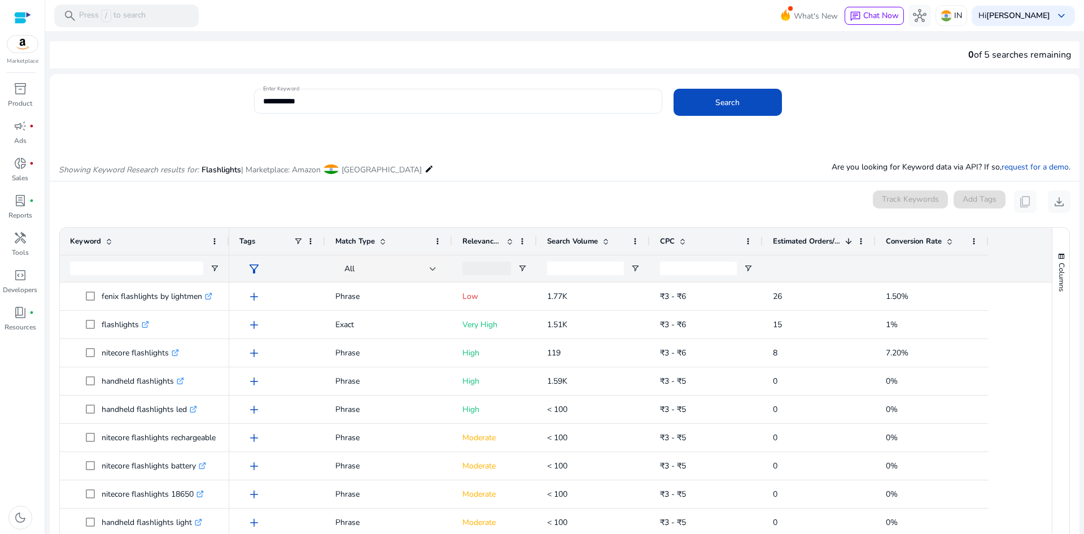
click at [605, 240] on span at bounding box center [605, 241] width 9 height 9
click at [509, 241] on span at bounding box center [509, 241] width 9 height 9
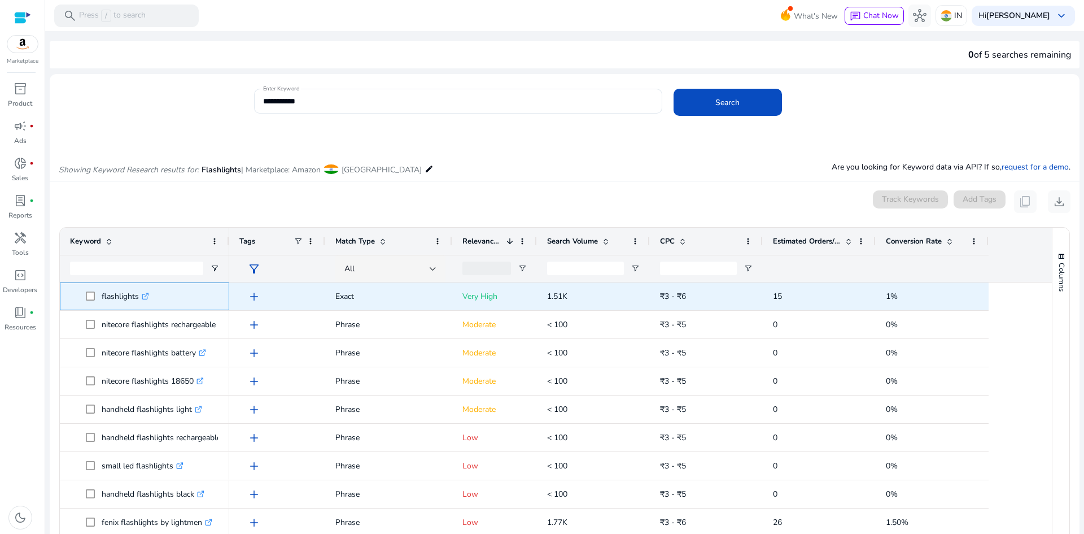
click at [147, 297] on icon ".st0{fill:#2c8af8}" at bounding box center [145, 295] width 7 height 7
